Goal: Transaction & Acquisition: Subscribe to service/newsletter

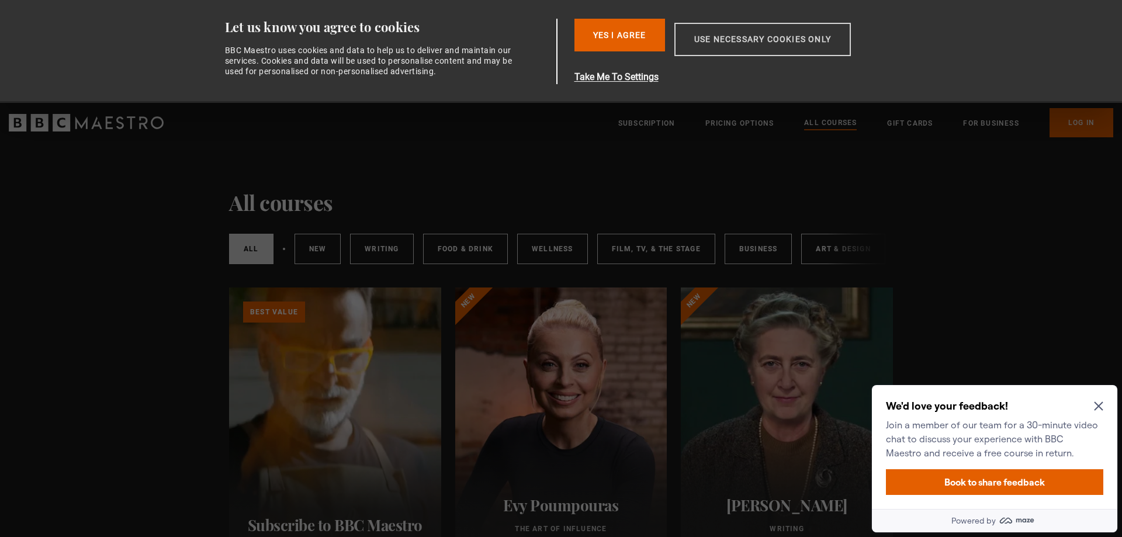
click at [702, 32] on button "Use necessary cookies only" at bounding box center [762, 39] width 176 height 33
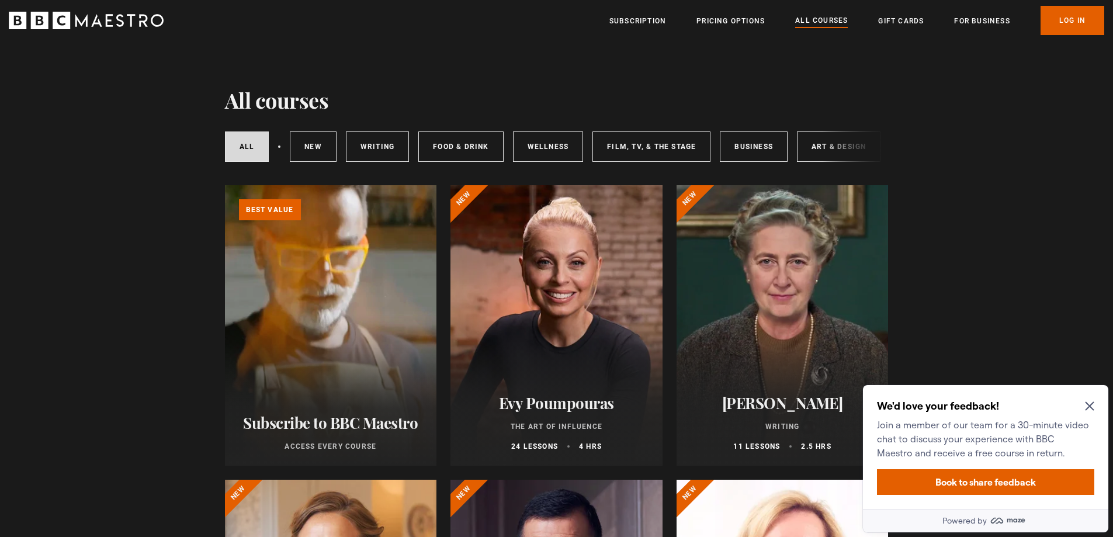
click at [570, 410] on h2 "Evy Poumpouras" at bounding box center [557, 403] width 184 height 18
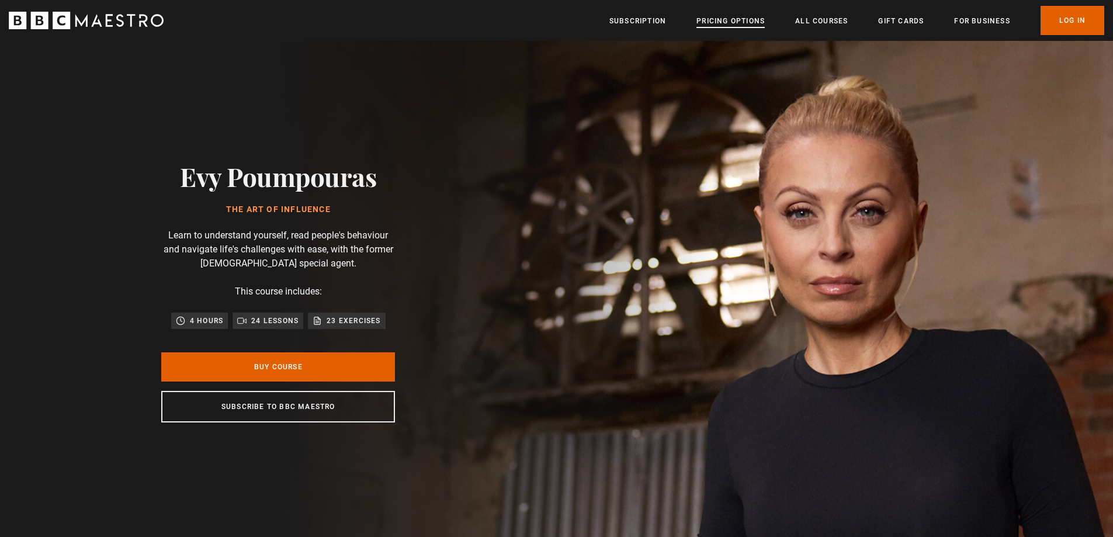
click at [731, 22] on link "Pricing Options" at bounding box center [731, 21] width 68 height 12
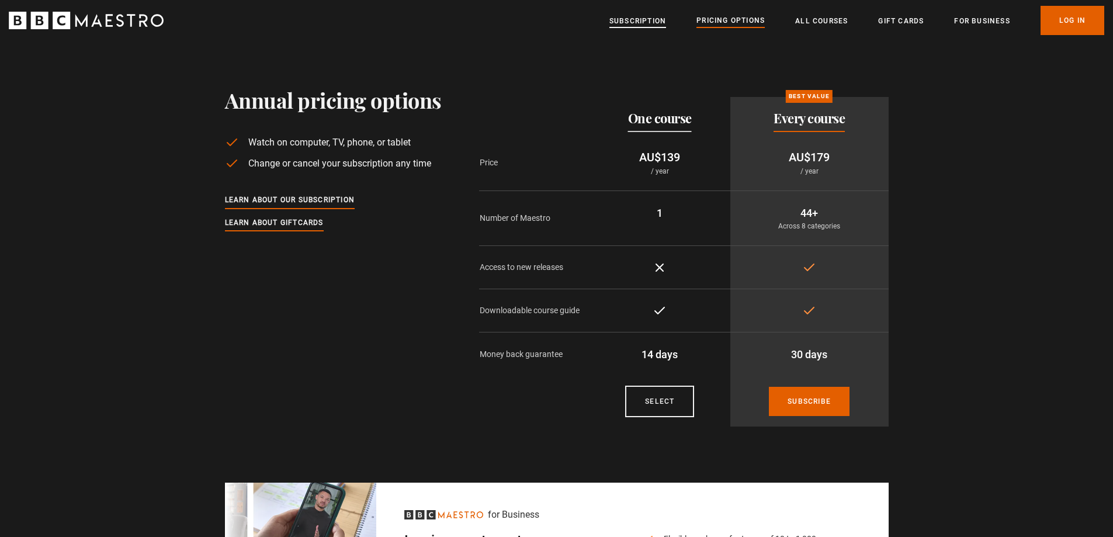
click at [631, 19] on link "Subscription" at bounding box center [638, 21] width 57 height 12
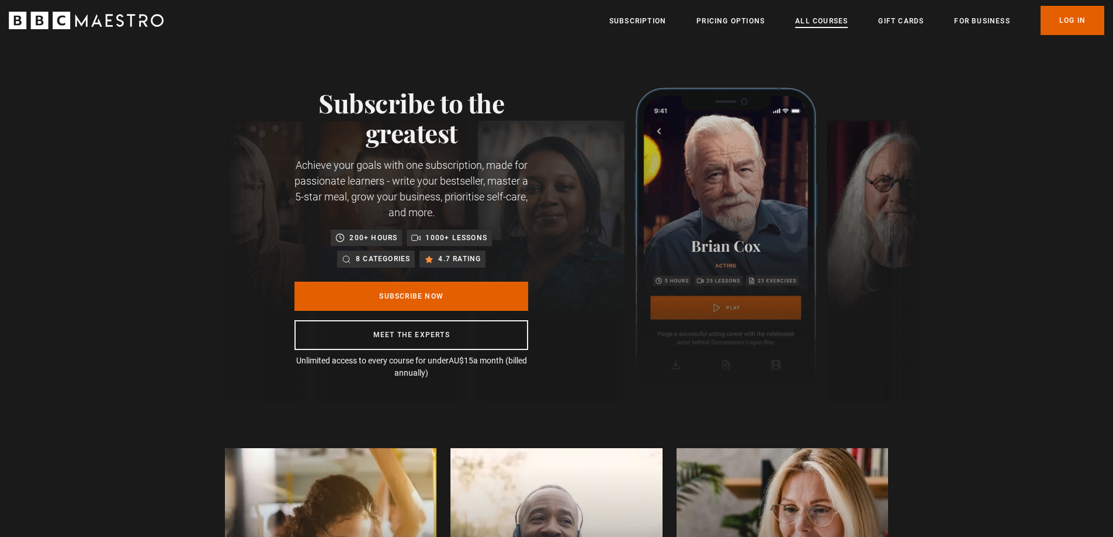
click at [823, 19] on link "All Courses" at bounding box center [821, 21] width 53 height 12
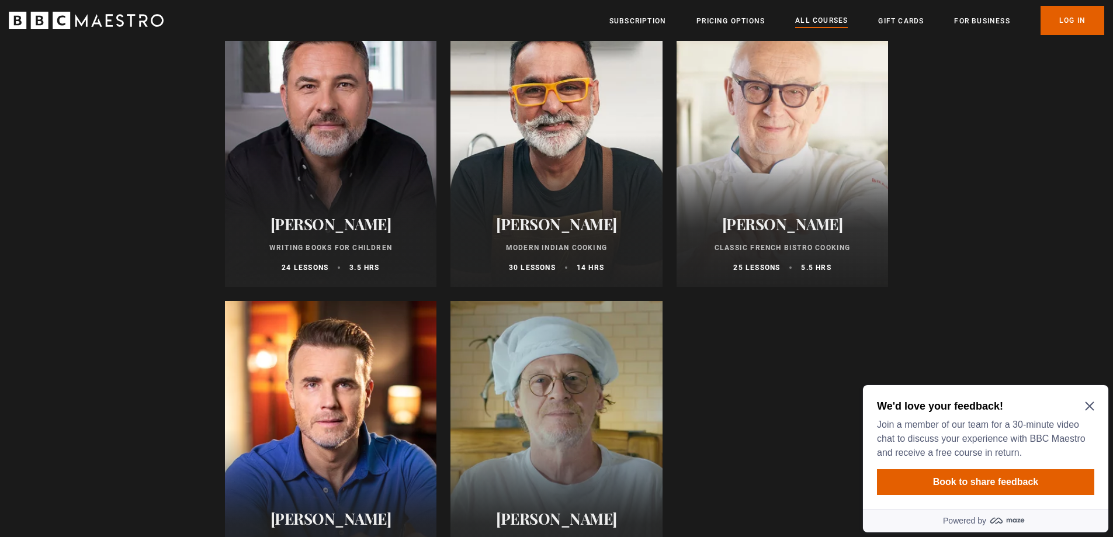
scroll to position [4149, 0]
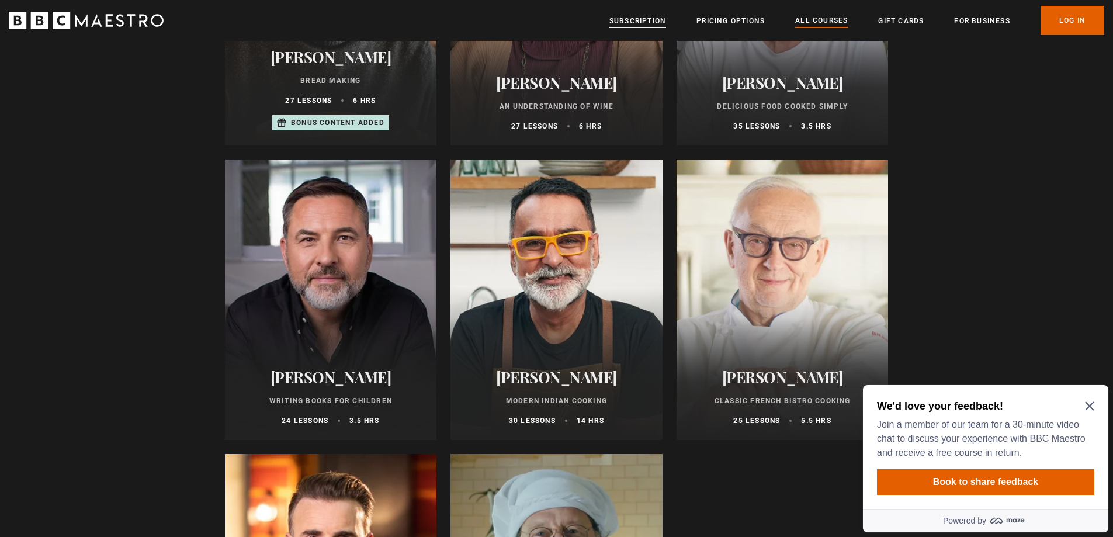
click at [639, 20] on link "Subscription" at bounding box center [638, 21] width 57 height 12
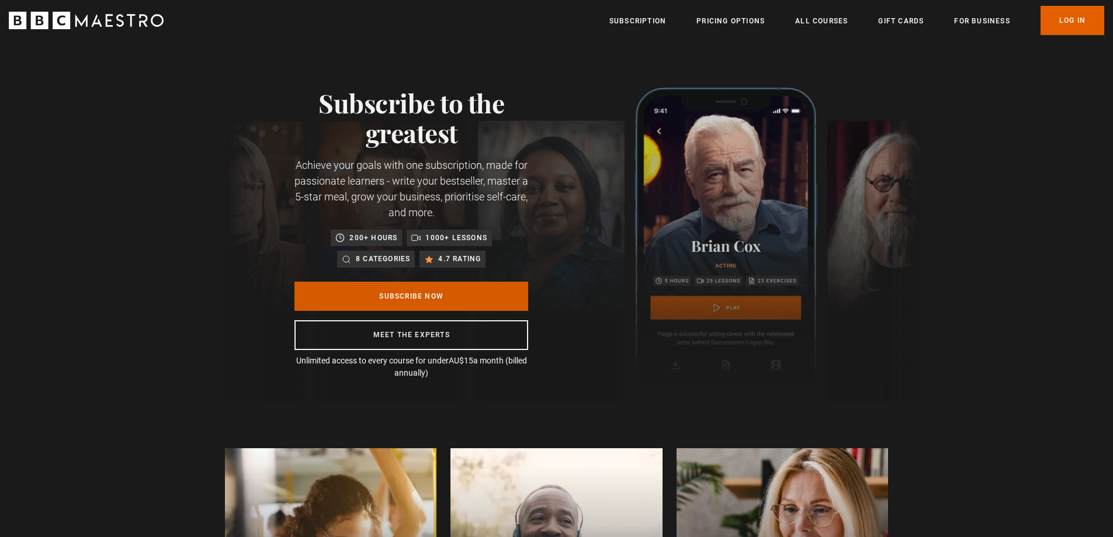
scroll to position [0, 153]
click at [400, 295] on link "Subscribe Now" at bounding box center [412, 296] width 234 height 29
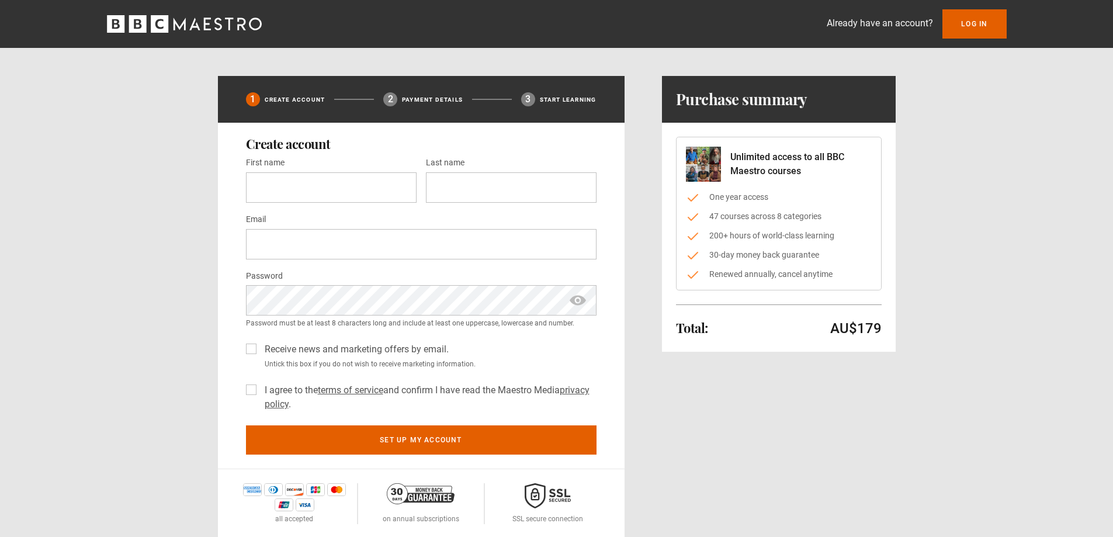
click at [140, 24] on icon "BBC Maestro" at bounding box center [184, 24] width 155 height 18
